Goal: Use online tool/utility: Utilize a website feature to perform a specific function

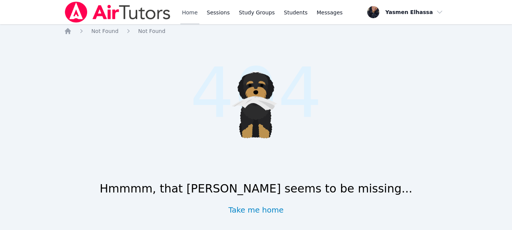
click at [189, 12] on link "Home" at bounding box center [189, 12] width 19 height 24
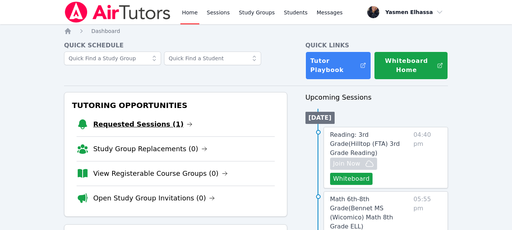
click at [155, 128] on link "Requested Sessions (1)" at bounding box center [143, 124] width 100 height 11
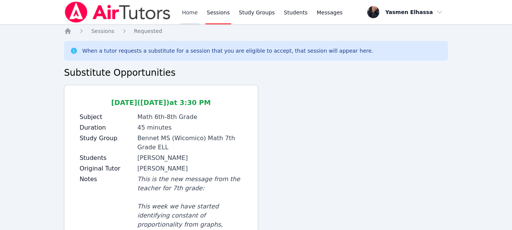
click at [186, 11] on link "Home" at bounding box center [189, 12] width 19 height 24
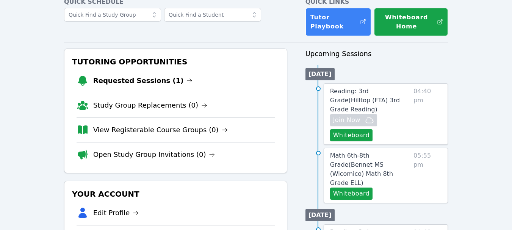
scroll to position [38, 0]
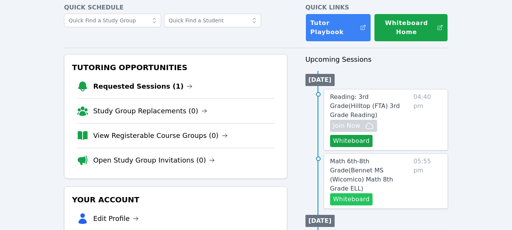
click at [358, 193] on button "Whiteboard" at bounding box center [351, 199] width 43 height 12
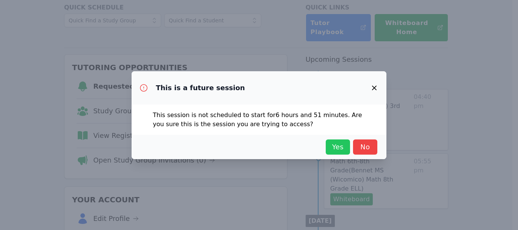
click at [334, 141] on button "Yes" at bounding box center [337, 146] width 24 height 15
